Goal: Task Accomplishment & Management: Manage account settings

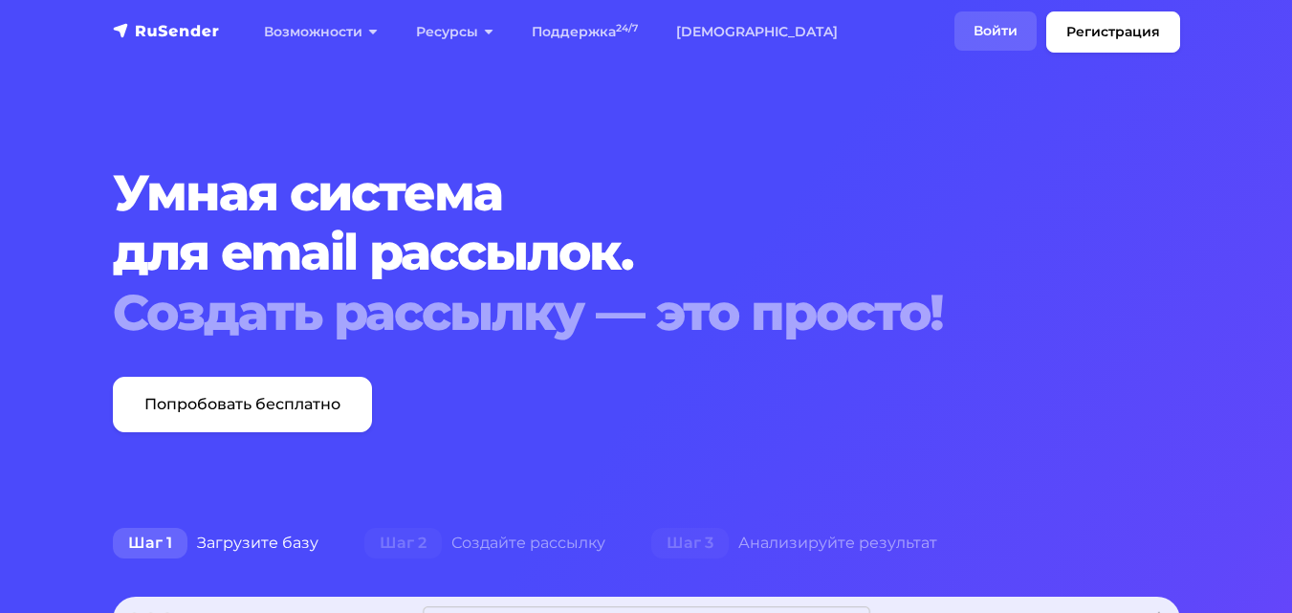
click at [1001, 33] on link "Войти" at bounding box center [996, 30] width 82 height 39
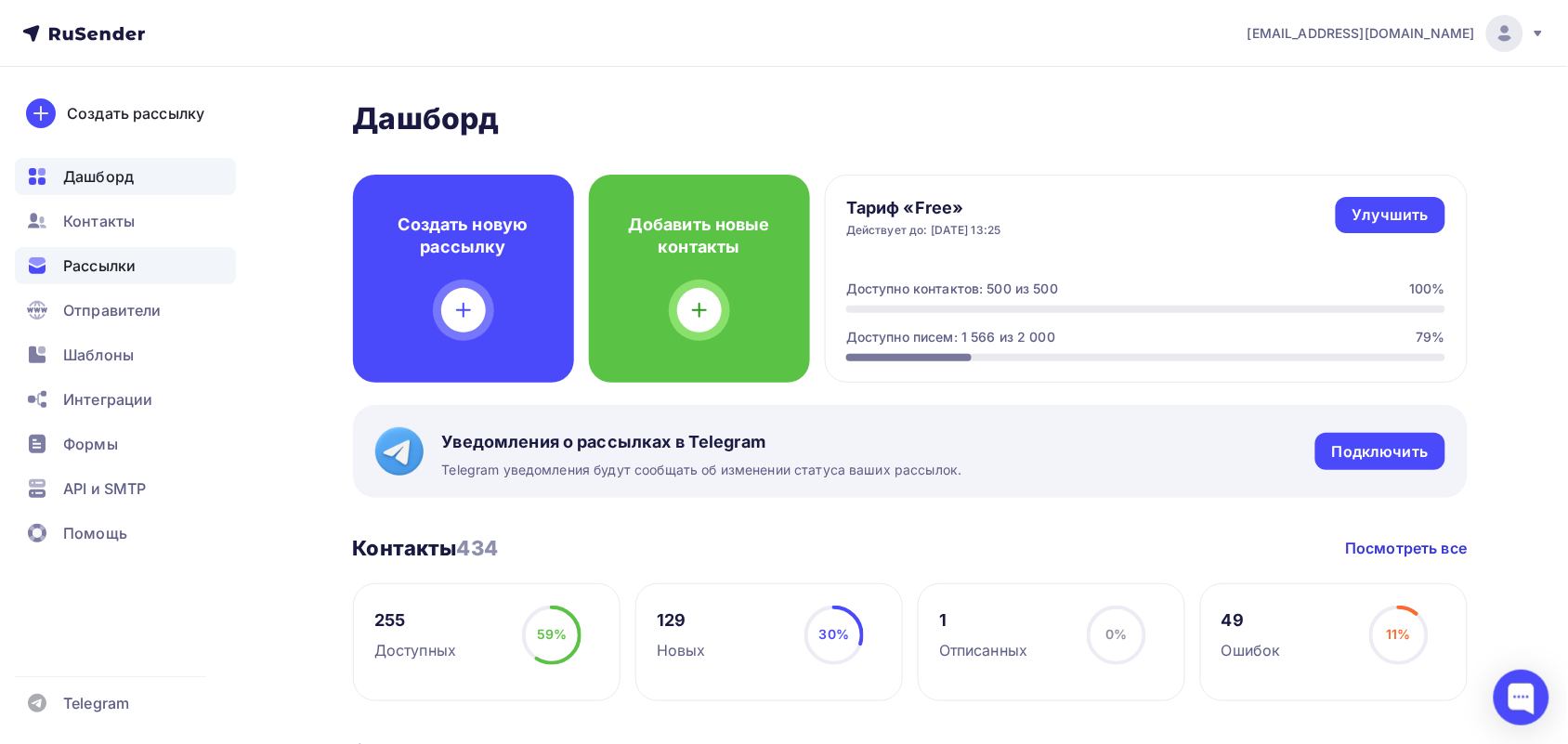
click at [114, 269] on span "Рассылки" at bounding box center [99, 265] width 73 height 22
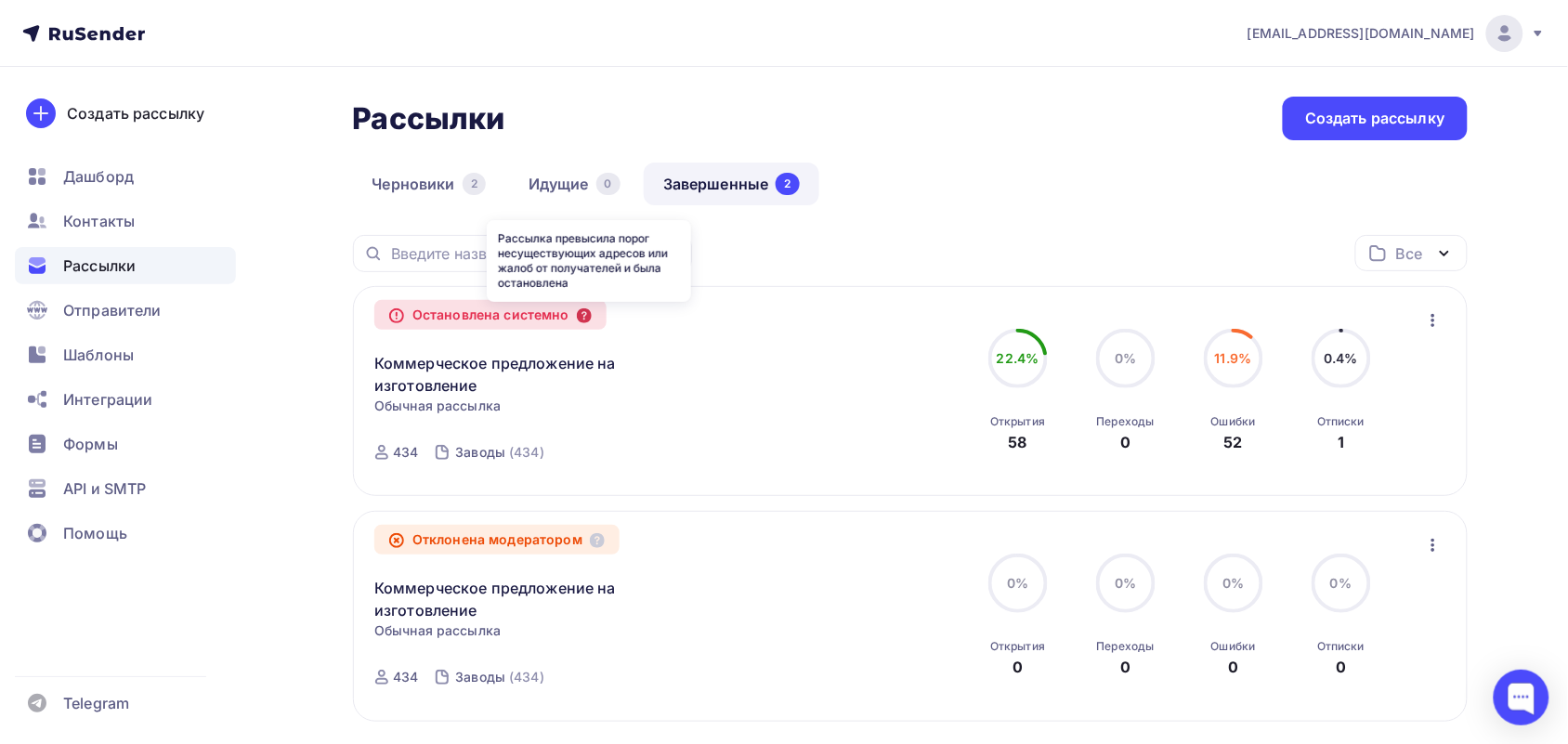
click at [586, 312] on icon at bounding box center [584, 316] width 15 height 15
